Goal: Task Accomplishment & Management: Complete application form

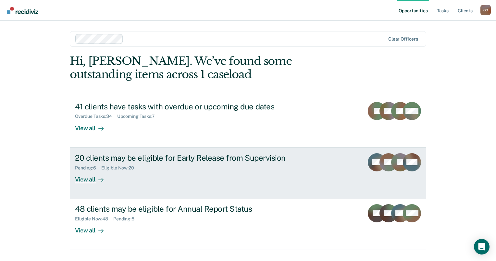
click at [134, 164] on div "Pending : 6 Eligible Now : 20" at bounding box center [189, 166] width 228 height 8
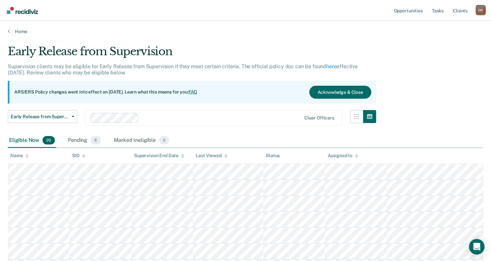
drag, startPoint x: 63, startPoint y: 157, endPoint x: 378, endPoint y: 152, distance: 315.2
click at [378, 152] on th "Assigned to" at bounding box center [356, 156] width 62 height 16
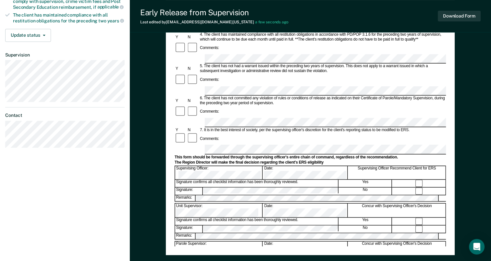
scroll to position [179, 0]
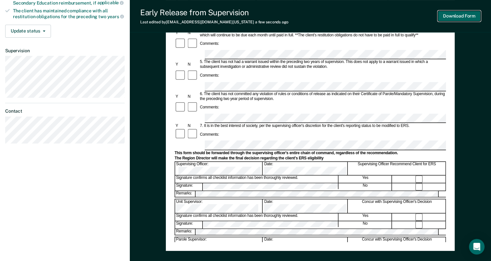
click at [452, 15] on button "Download Form" at bounding box center [458, 16] width 43 height 11
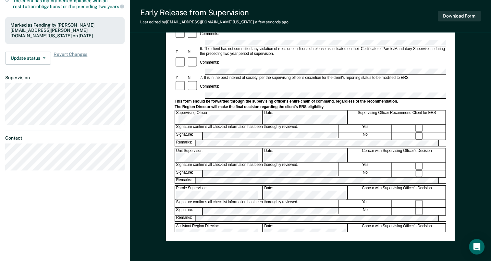
scroll to position [188, 0]
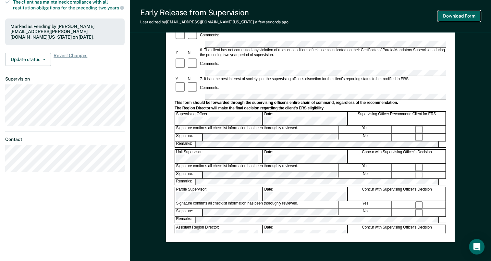
click at [458, 15] on button "Download Form" at bounding box center [458, 16] width 43 height 11
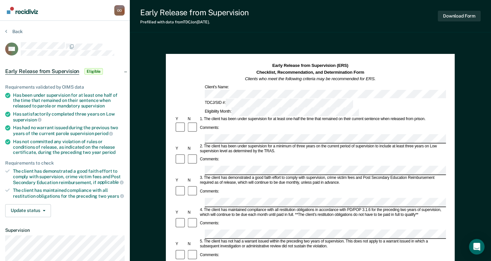
click at [291, 48] on div "Early Release from Supervision (ERS) Checklist, Recommendation, and Determinati…" at bounding box center [310, 260] width 361 height 440
click at [291, 26] on div "Early Release from Supervision Prefilled with data from TDCJ on [DATE] . Downlo…" at bounding box center [310, 16] width 361 height 32
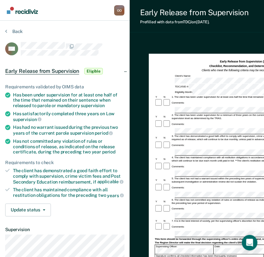
click at [189, 99] on div "Comments:" at bounding box center [245, 103] width 181 height 8
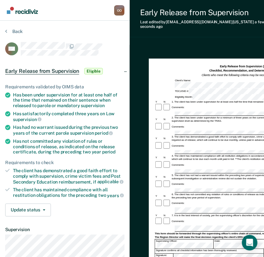
click at [187, 200] on div "Comments:" at bounding box center [245, 204] width 181 height 8
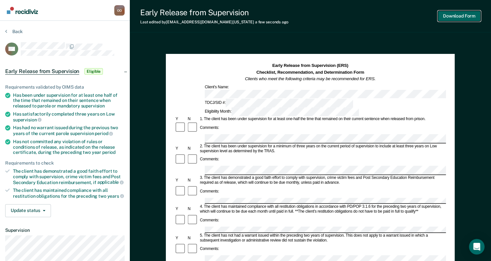
click at [459, 17] on button "Download Form" at bounding box center [458, 16] width 43 height 11
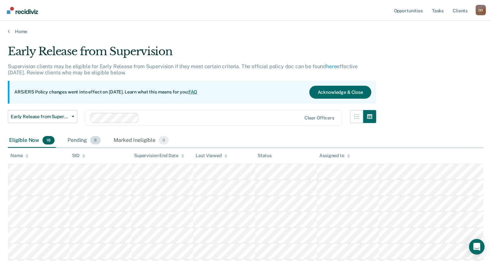
click at [71, 139] on div "Pending 8" at bounding box center [84, 140] width 36 height 14
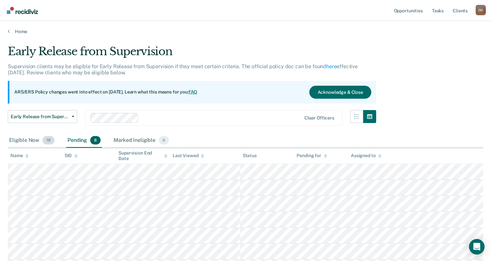
click at [20, 141] on div "Eligible Now 18" at bounding box center [32, 140] width 48 height 14
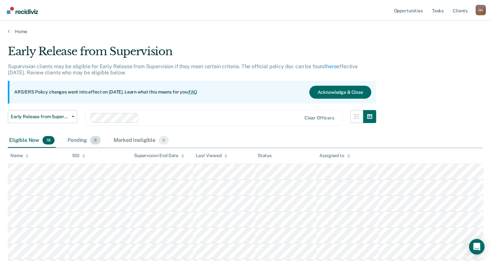
click at [82, 139] on div "Pending 8" at bounding box center [84, 140] width 36 height 14
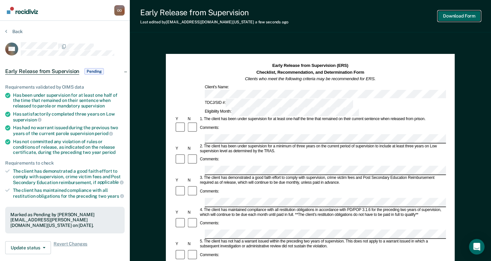
click at [454, 16] on button "Download Form" at bounding box center [458, 16] width 43 height 11
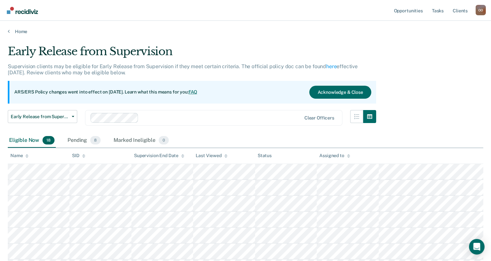
click at [24, 139] on div "Eligible Now 18" at bounding box center [32, 140] width 48 height 14
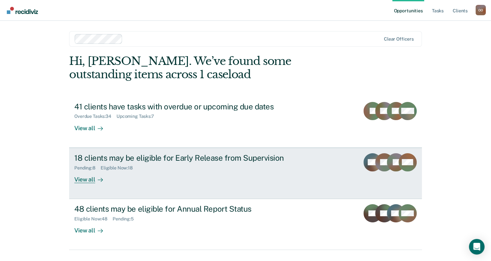
click at [80, 178] on div "View all" at bounding box center [92, 176] width 36 height 13
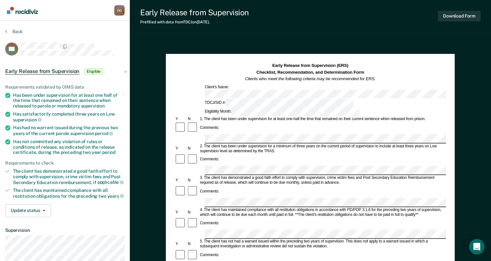
click at [449, 170] on div "Early Release from Supervision (ERS) Checklist, Recommendation, and Determinati…" at bounding box center [310, 242] width 289 height 376
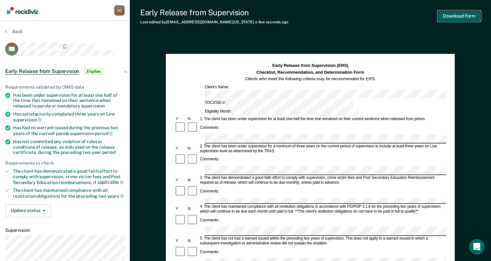
click at [461, 16] on button "Download Form" at bounding box center [458, 16] width 43 height 11
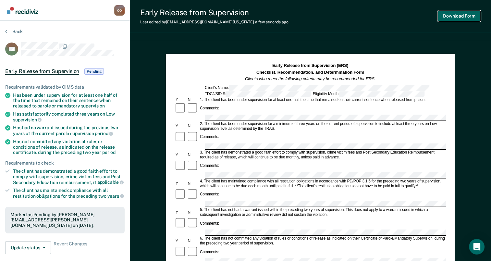
click at [462, 15] on button "Download Form" at bounding box center [458, 16] width 43 height 11
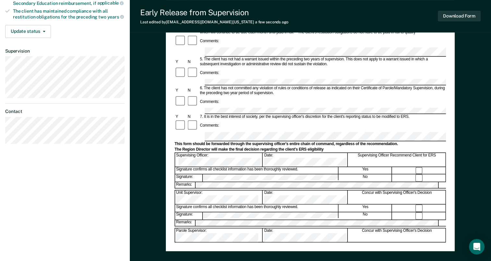
scroll to position [179, 0]
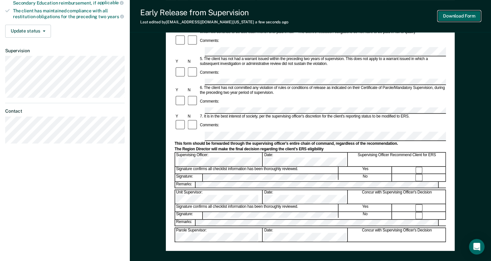
click at [458, 17] on button "Download Form" at bounding box center [458, 16] width 43 height 11
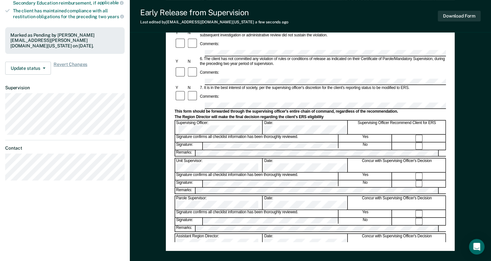
scroll to position [0, 0]
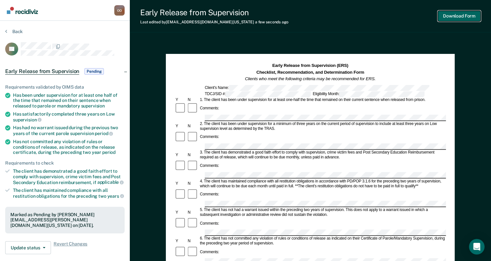
click at [456, 17] on button "Download Form" at bounding box center [458, 16] width 43 height 11
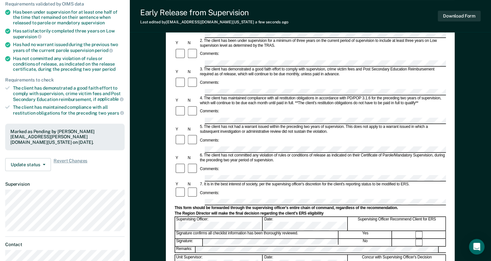
scroll to position [90, 0]
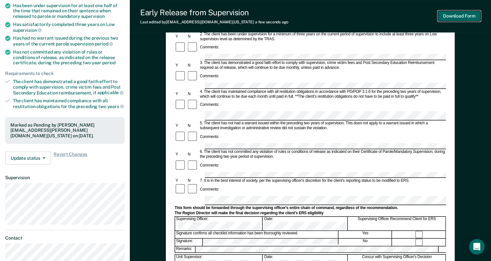
click at [466, 14] on button "Download Form" at bounding box center [458, 16] width 43 height 11
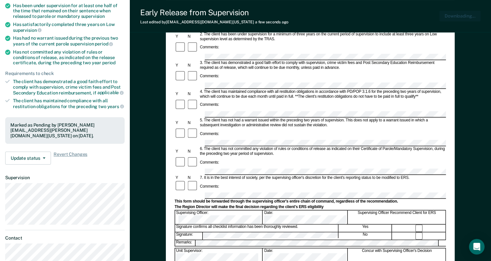
scroll to position [0, 0]
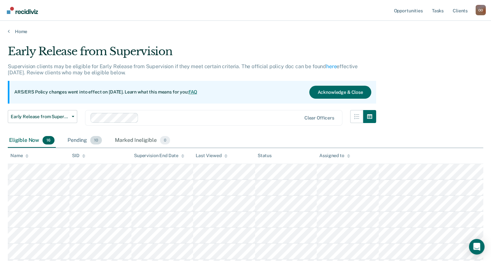
click at [79, 138] on div "Pending 10" at bounding box center [84, 140] width 37 height 14
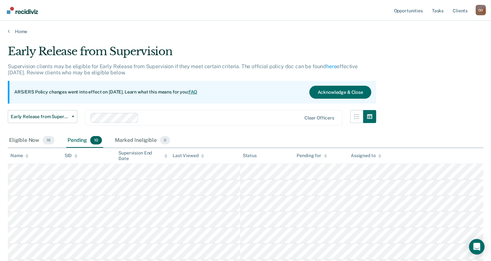
scroll to position [108, 0]
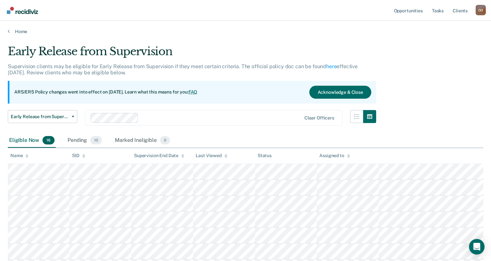
scroll to position [108, 0]
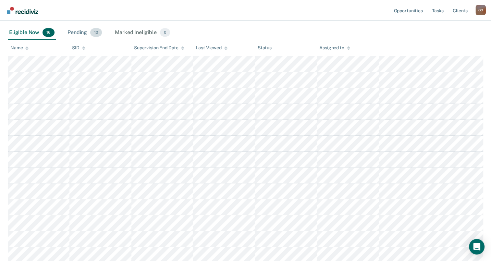
click at [83, 31] on div "Pending 10" at bounding box center [84, 33] width 37 height 14
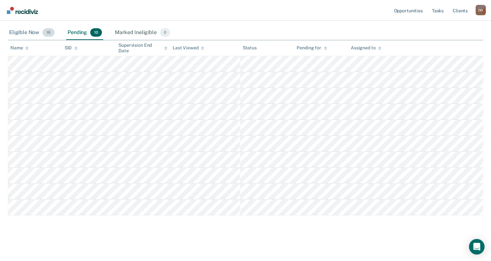
click at [24, 33] on div "Eligible Now 16" at bounding box center [32, 33] width 48 height 14
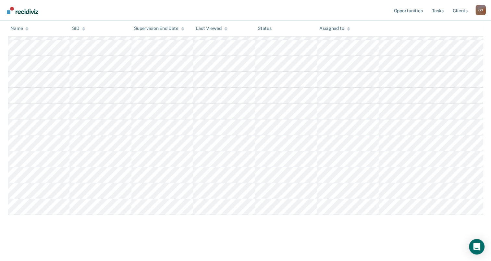
scroll to position [0, 0]
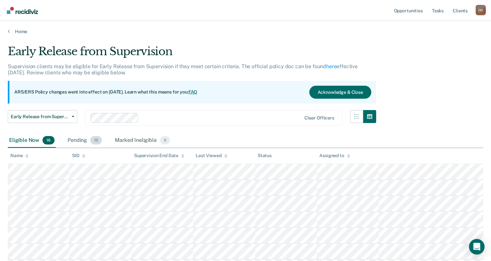
click at [78, 140] on div "Pending 10" at bounding box center [84, 140] width 37 height 14
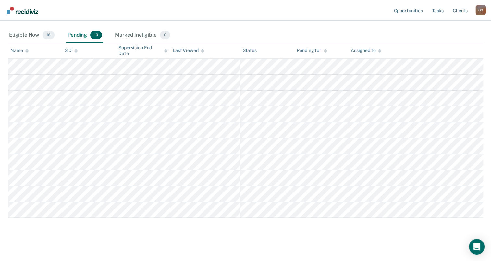
scroll to position [108, 0]
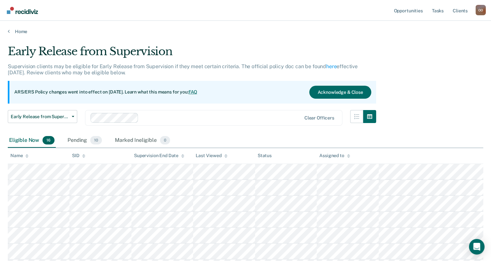
scroll to position [108, 0]
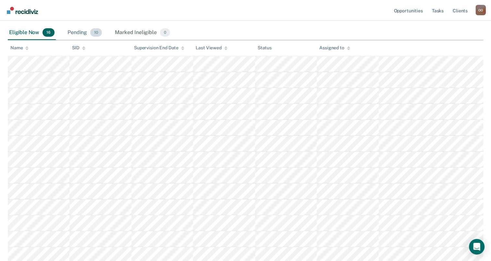
click at [77, 33] on div "Pending 10" at bounding box center [84, 33] width 37 height 14
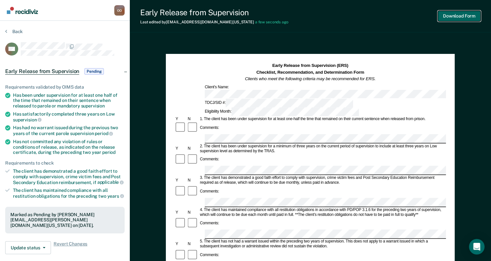
click at [454, 17] on button "Download Form" at bounding box center [458, 16] width 43 height 11
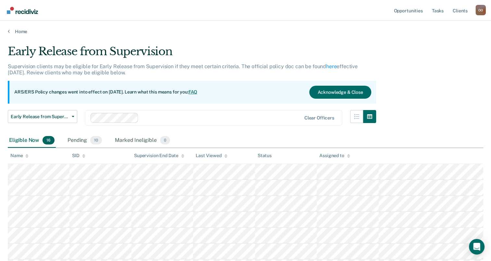
scroll to position [108, 0]
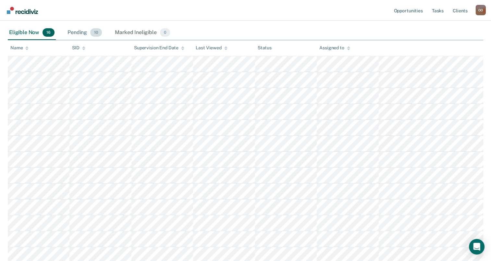
click at [75, 33] on div "Pending 10" at bounding box center [84, 33] width 37 height 14
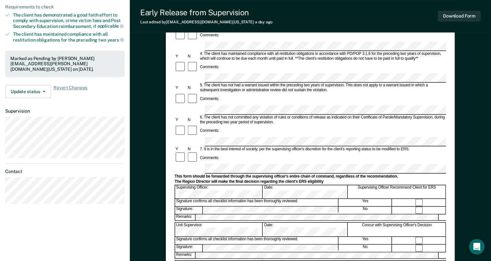
scroll to position [156, 0]
click at [210, 111] on form "Early Release from Supervision (ERS) Checklist, Recommendation, and Determinati…" at bounding box center [309, 142] width 271 height 470
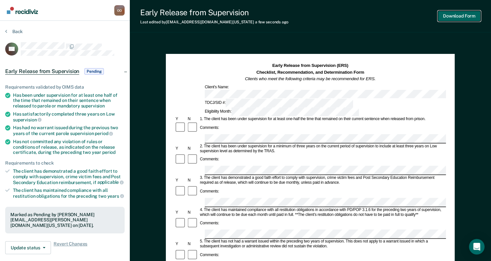
click at [450, 17] on button "Download Form" at bounding box center [458, 16] width 43 height 11
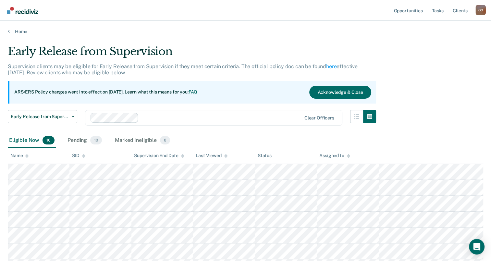
scroll to position [108, 0]
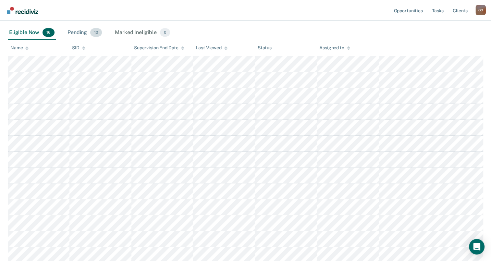
click at [81, 30] on div "Pending 10" at bounding box center [84, 33] width 37 height 14
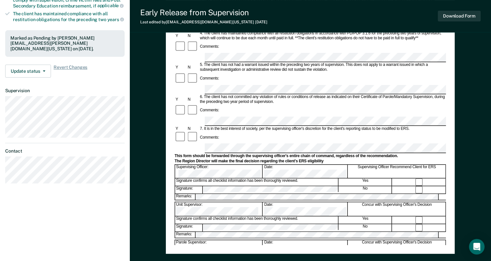
scroll to position [181, 0]
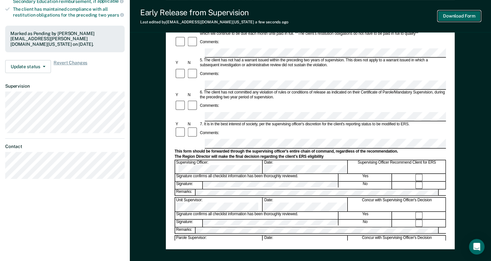
click at [459, 17] on button "Download Form" at bounding box center [458, 16] width 43 height 11
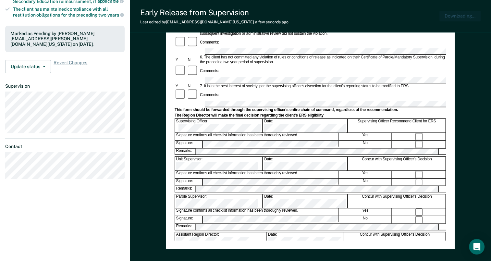
scroll to position [0, 0]
